Goal: Find specific page/section: Find specific page/section

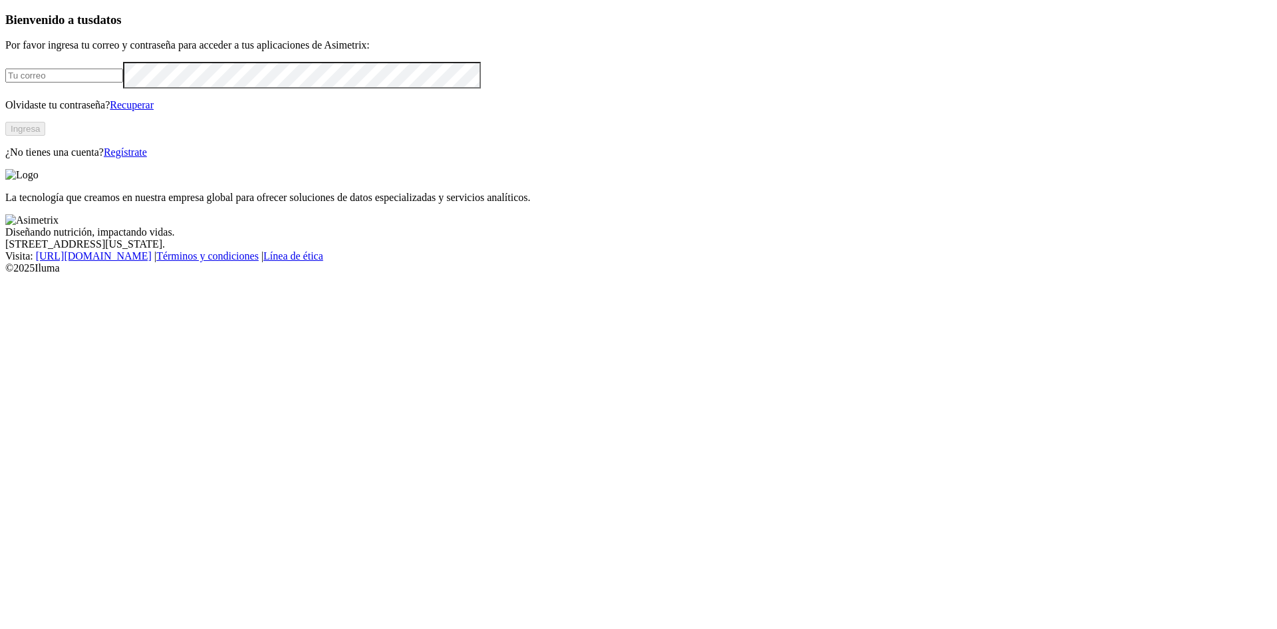
type input "[EMAIL_ADDRESS][DOMAIN_NAME]"
click at [45, 136] on button "Ingresa" at bounding box center [25, 129] width 40 height 14
